Goal: Information Seeking & Learning: Learn about a topic

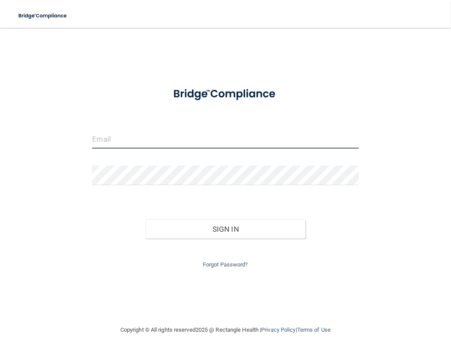
click at [117, 143] on input "email" at bounding box center [225, 139] width 267 height 20
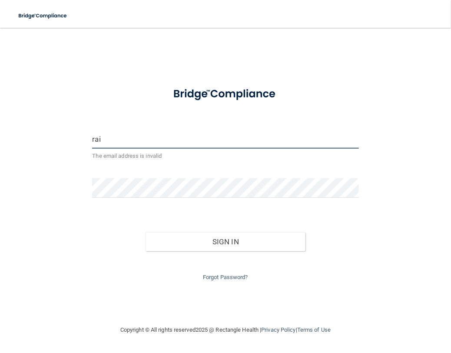
type input "[EMAIL_ADDRESS][DOMAIN_NAME]"
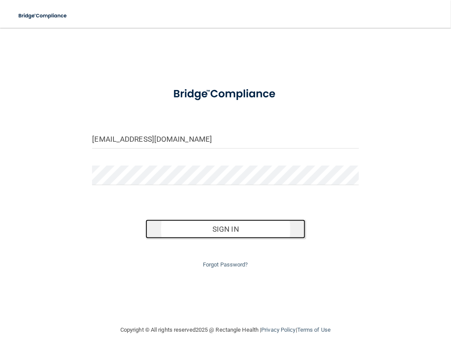
click at [210, 228] on button "Sign In" at bounding box center [226, 229] width 160 height 19
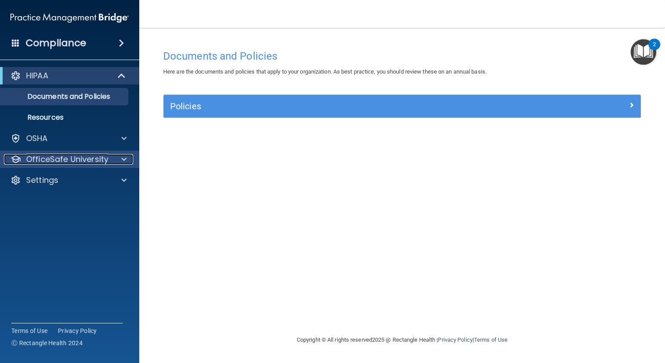
click at [75, 163] on p "OfficeSafe University" at bounding box center [67, 159] width 82 height 10
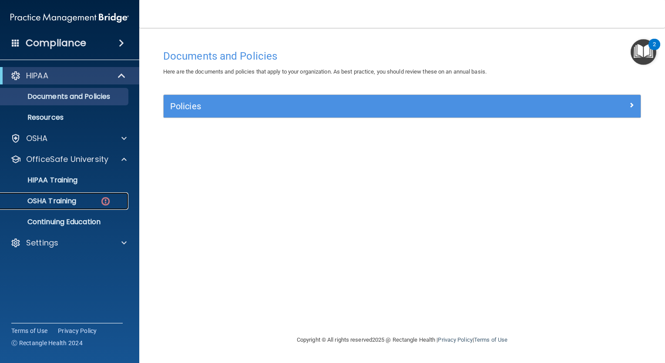
click at [78, 199] on div "OSHA Training" at bounding box center [65, 201] width 119 height 9
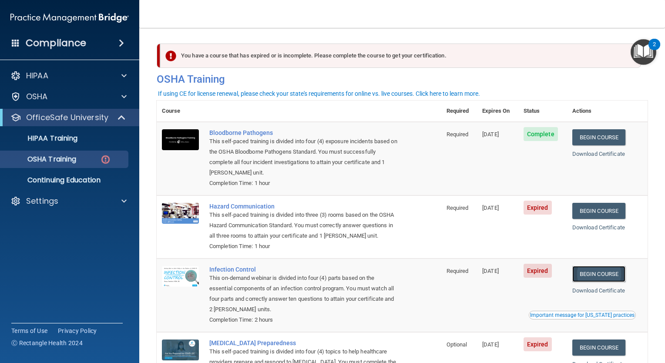
click at [451, 272] on link "Begin Course" at bounding box center [598, 274] width 53 height 16
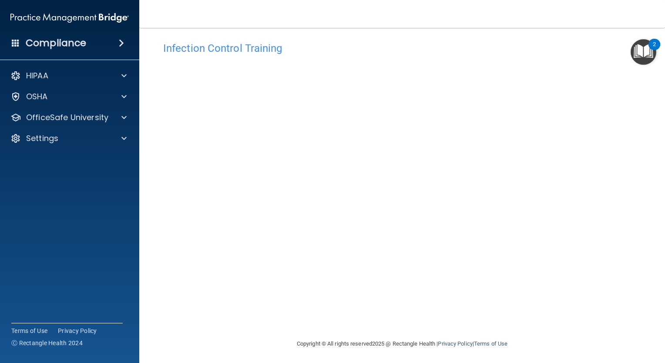
scroll to position [9, 0]
click at [394, 328] on div "Copyright © All rights reserved 2025 @ Rectangle Health | Privacy Policy | Term…" at bounding box center [401, 342] width 317 height 28
